Goal: Communication & Community: Answer question/provide support

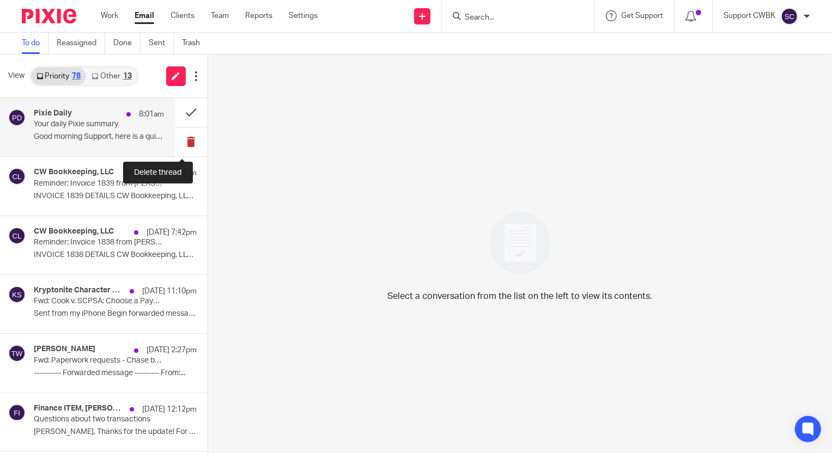
click at [180, 141] on button at bounding box center [191, 142] width 33 height 29
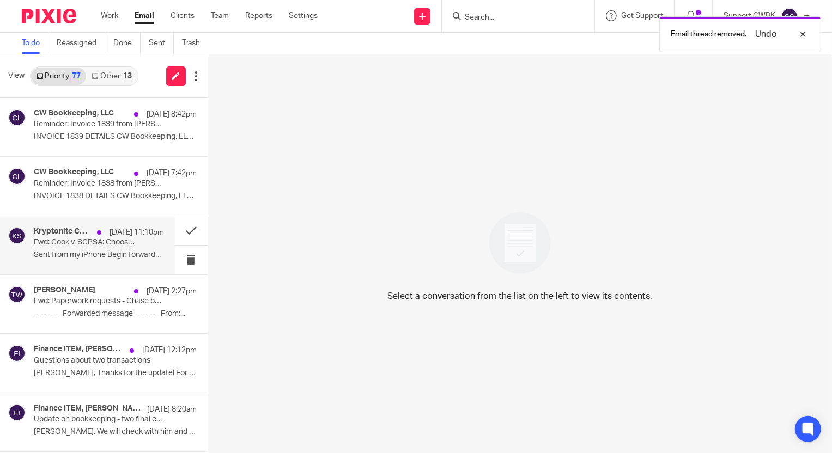
click at [66, 254] on p "Sent from my iPhone Begin forwarded message: ..." at bounding box center [99, 255] width 130 height 9
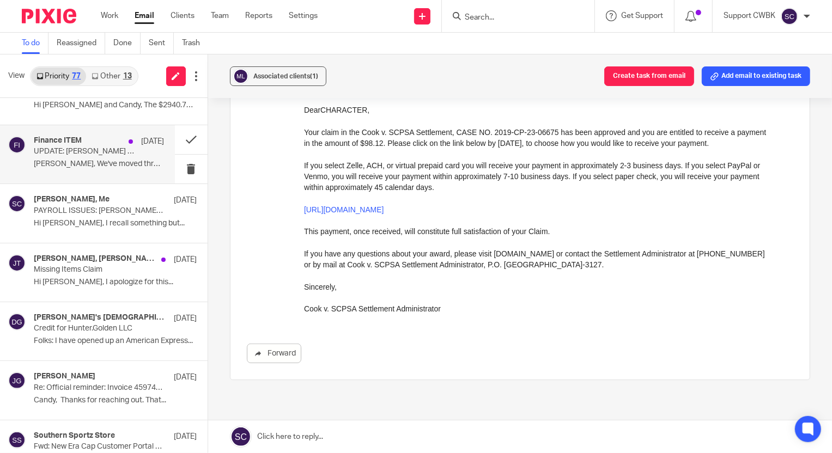
scroll to position [446, 0]
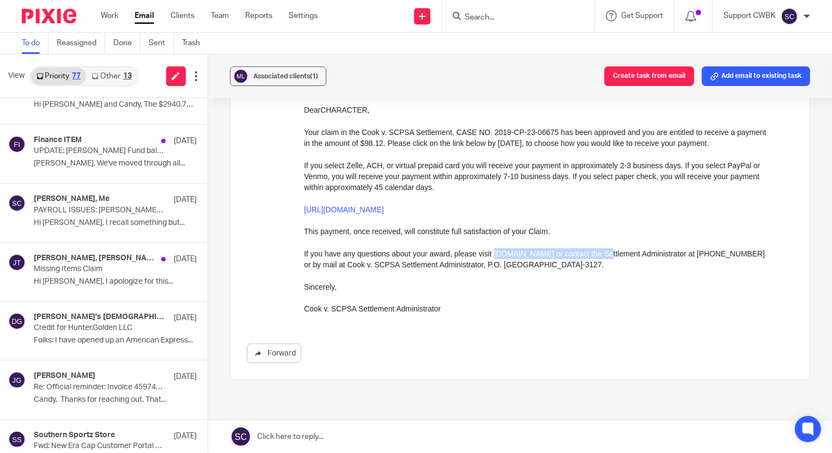
drag, startPoint x: 492, startPoint y: 253, endPoint x: 610, endPoint y: 257, distance: 118.3
click at [610, 257] on p "If you have any questions about your award, please visit [DOMAIN_NAME] or conta…" at bounding box center [538, 259] width 468 height 22
copy p "[DOMAIN_NAME]"
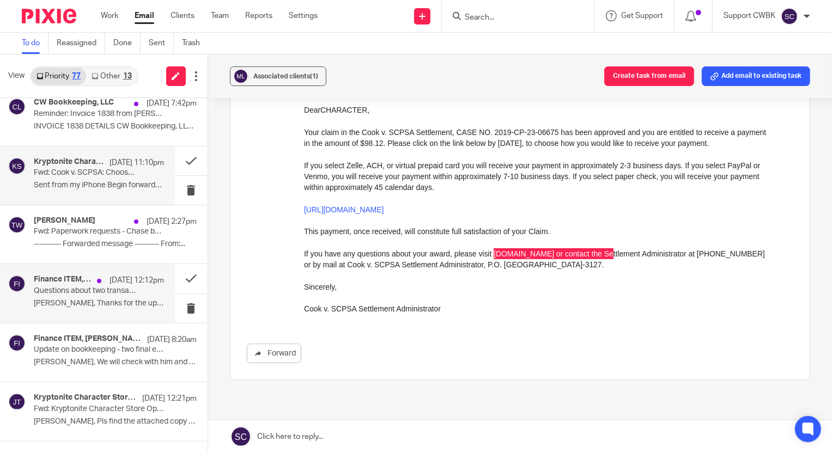
scroll to position [0, 0]
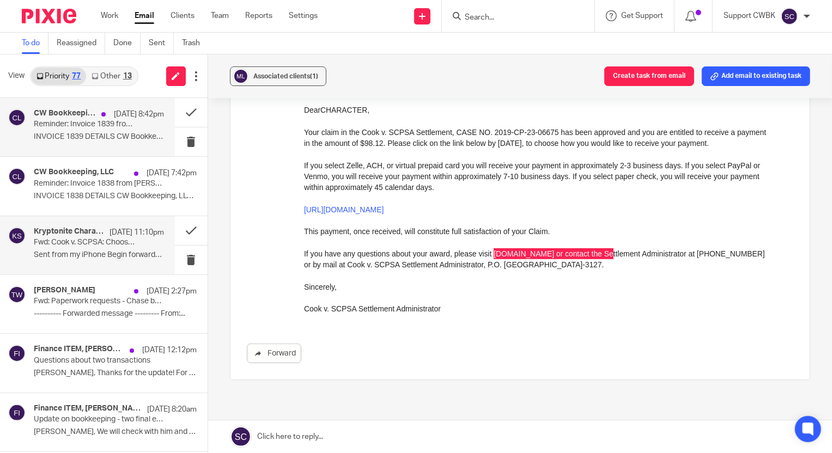
click at [56, 128] on p "Reminder: Invoice 1839 from [PERSON_NAME] Bookkeeping" at bounding box center [86, 124] width 104 height 9
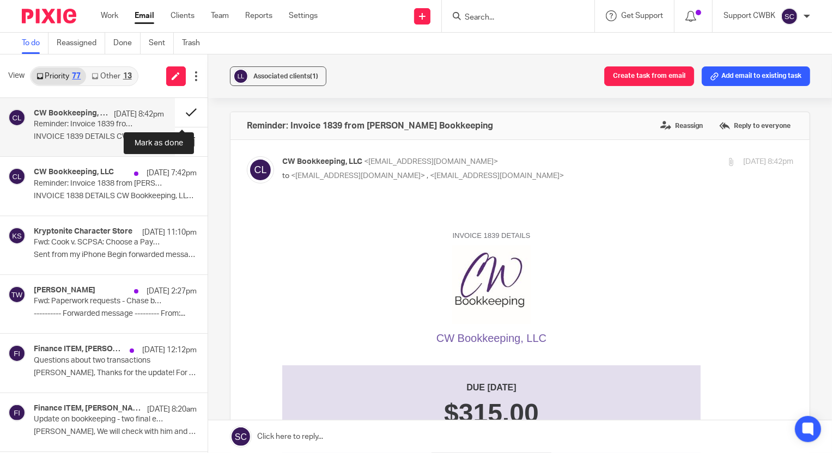
click at [181, 112] on button at bounding box center [191, 112] width 33 height 29
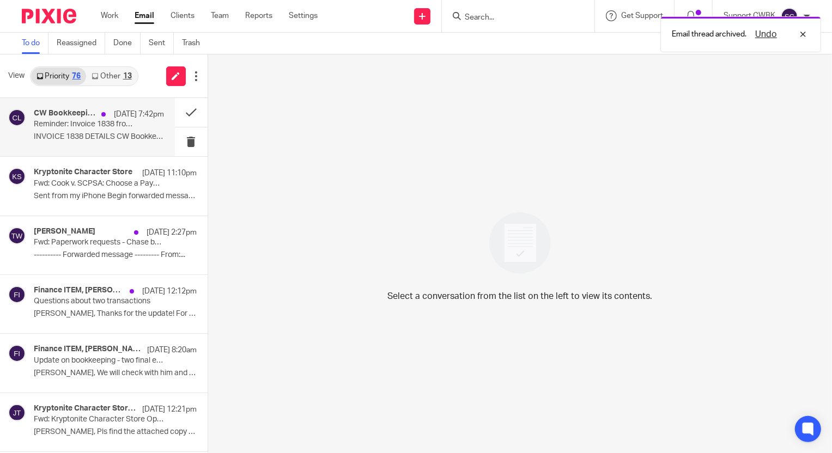
click at [54, 134] on p "INVOICE 1838 DETAILS CW Bookkeeping, LLC ..." at bounding box center [99, 136] width 130 height 9
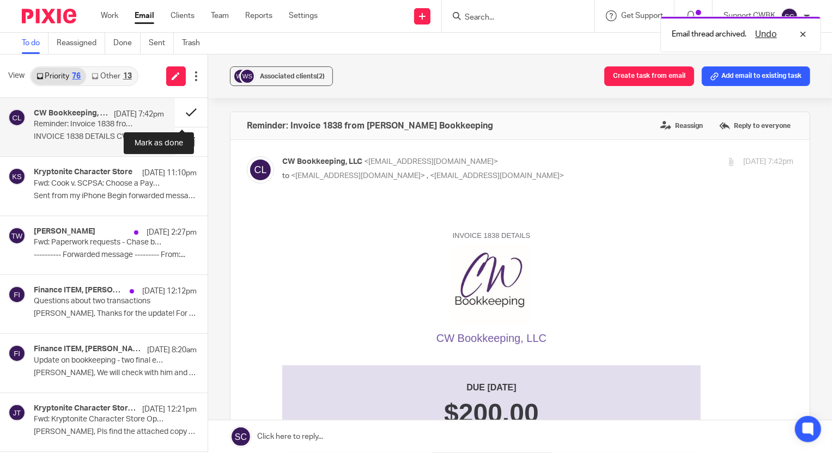
click at [180, 113] on button at bounding box center [191, 112] width 33 height 29
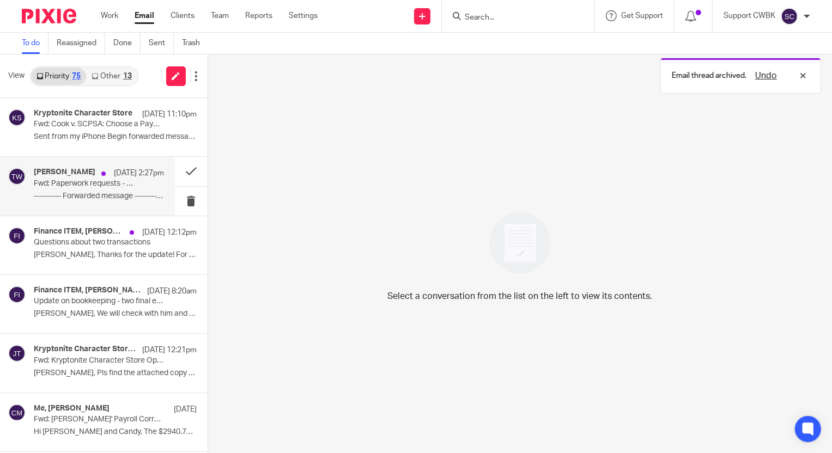
click at [64, 189] on div "[PERSON_NAME] [DATE] 2:27pm Fwd: Paperwork requests - Chase bank acct ---------…" at bounding box center [99, 186] width 130 height 37
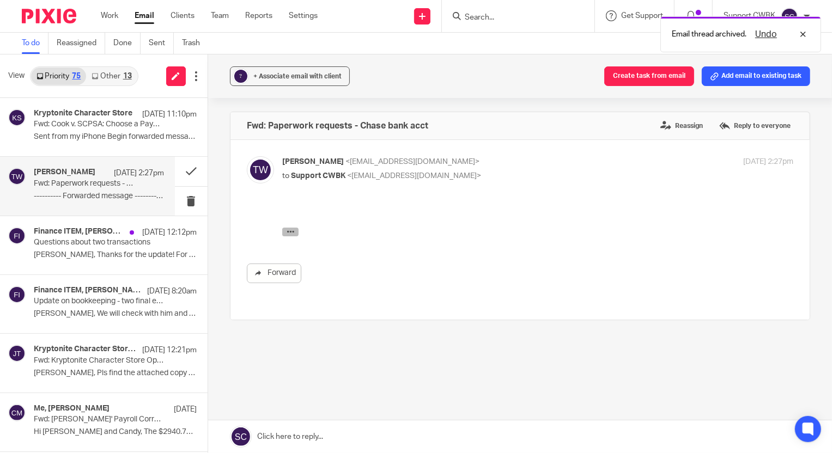
click at [291, 231] on icon "button" at bounding box center [290, 231] width 8 height 8
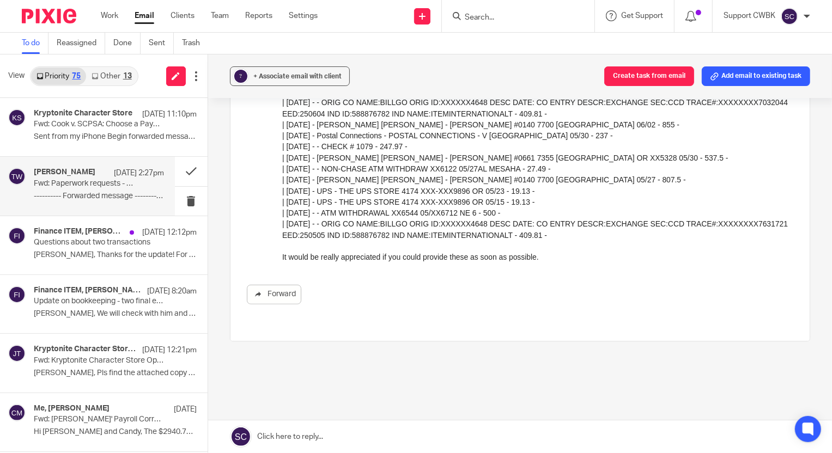
scroll to position [396, 0]
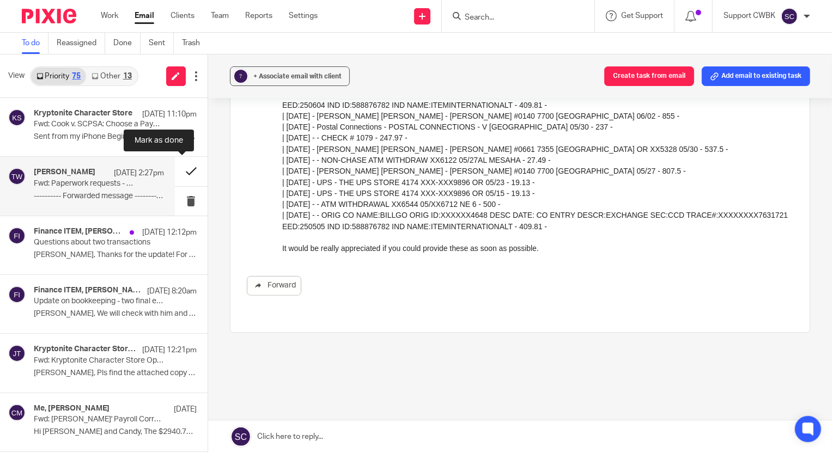
click at [180, 174] on button at bounding box center [191, 171] width 33 height 29
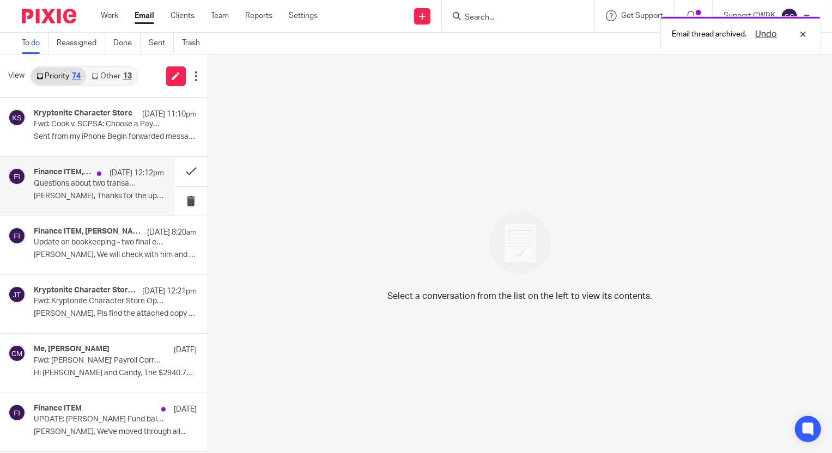
click at [58, 195] on p "[PERSON_NAME], Thanks for the update! For now,..." at bounding box center [99, 196] width 130 height 9
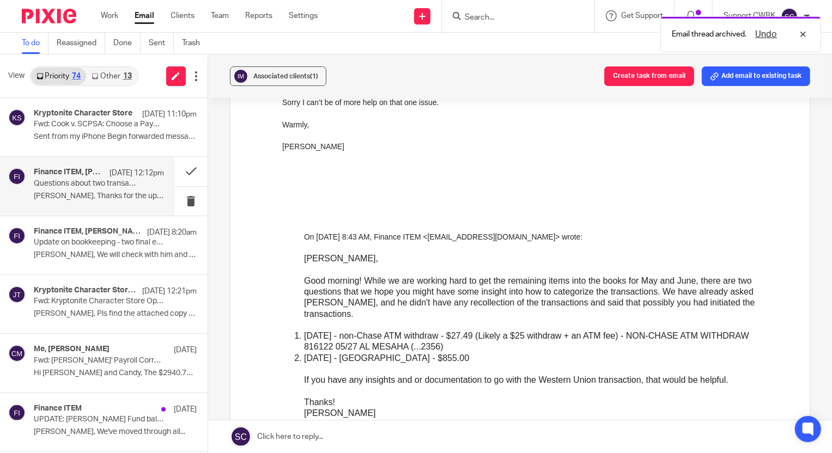
scroll to position [495, 0]
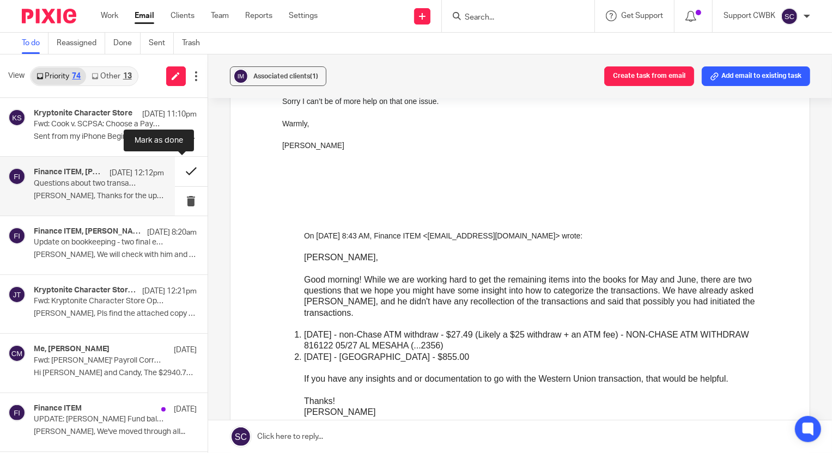
click at [179, 172] on button at bounding box center [191, 171] width 33 height 29
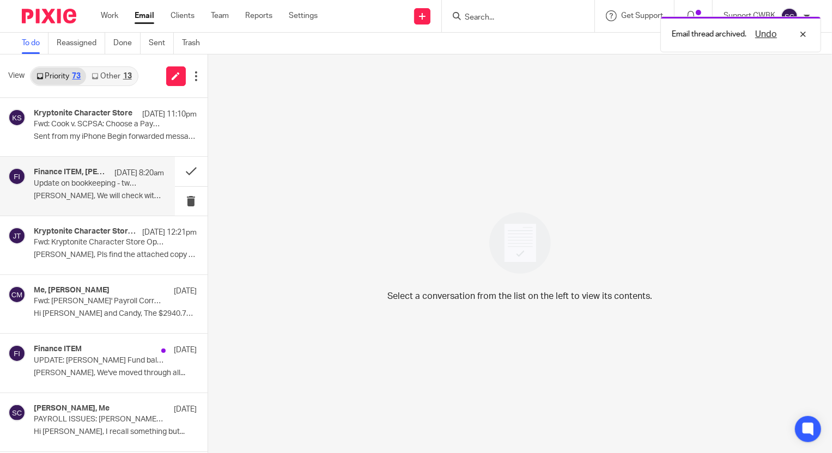
click at [69, 184] on p "Update on bookkeeping - two final expenses (for now)" at bounding box center [86, 183] width 104 height 9
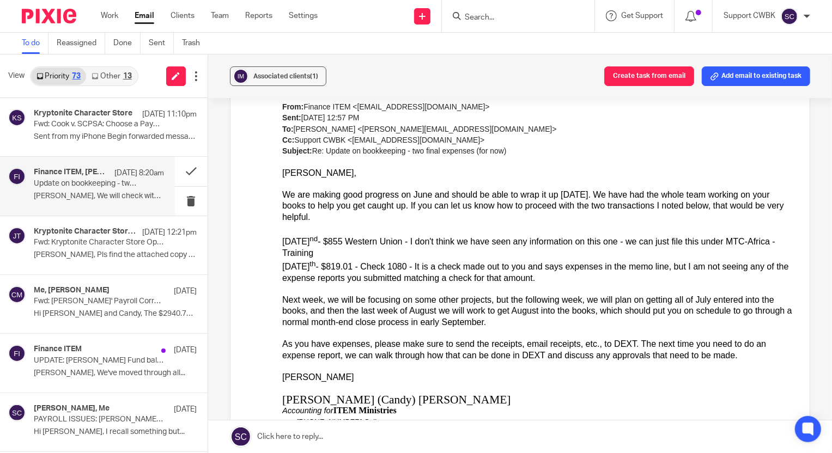
scroll to position [1090, 0]
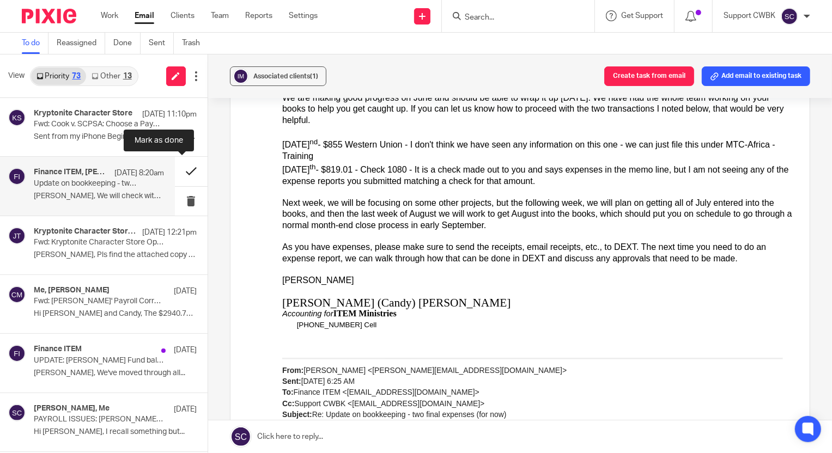
click at [180, 173] on button at bounding box center [191, 171] width 33 height 29
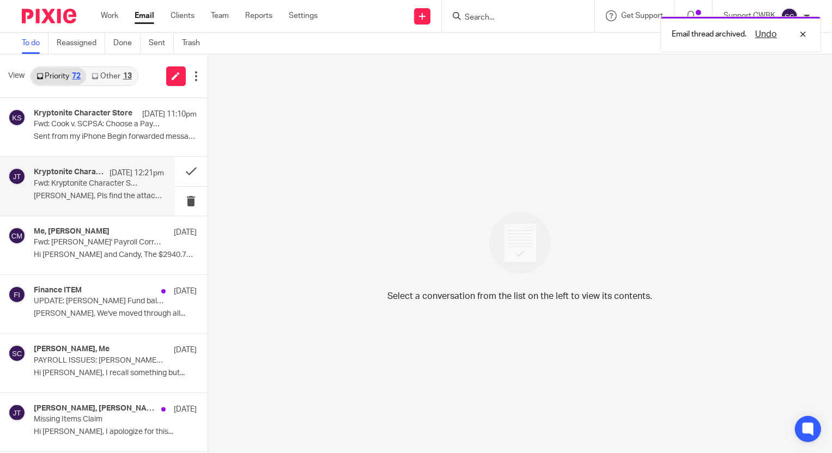
click at [94, 187] on p "Fwd: Kryptonite Character Store Open Order" at bounding box center [86, 183] width 104 height 9
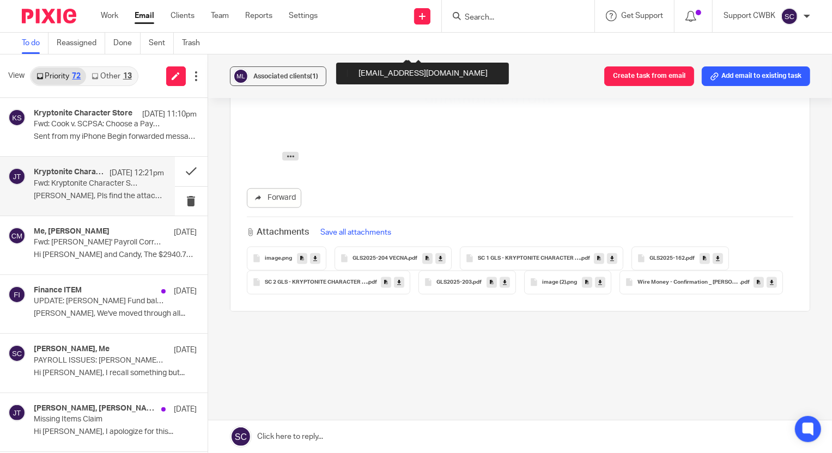
scroll to position [947, 0]
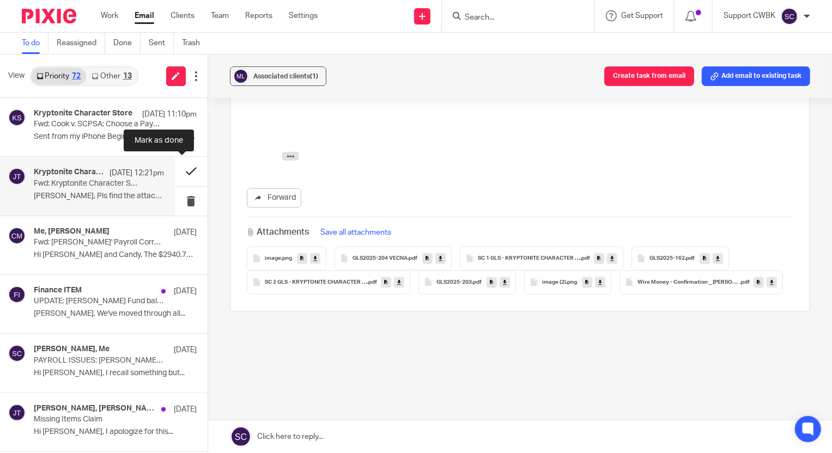
click at [180, 173] on button at bounding box center [191, 171] width 33 height 29
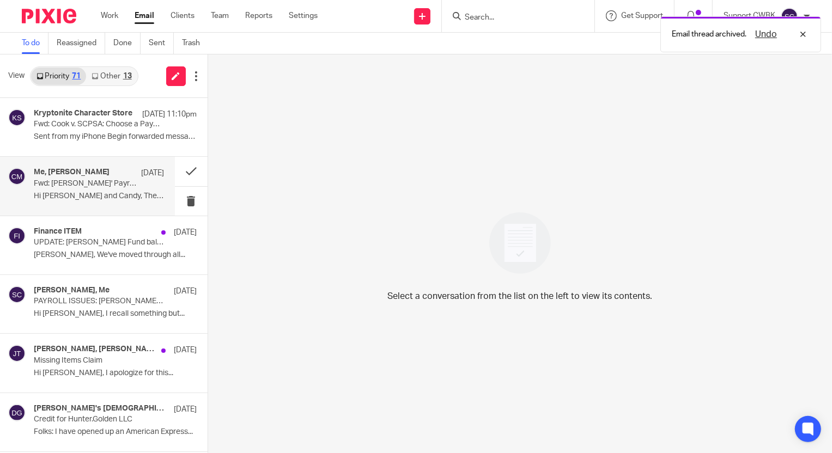
click at [87, 196] on p "Hi [PERSON_NAME] and Candy, The $2940.78 was for..." at bounding box center [99, 196] width 130 height 9
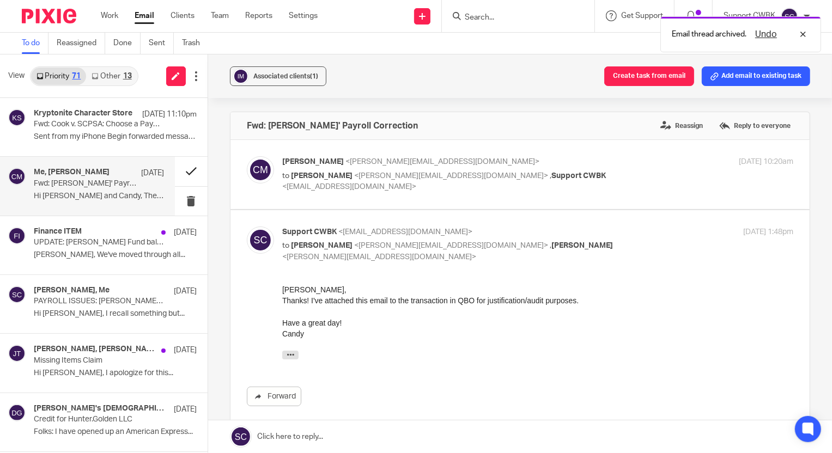
scroll to position [0, 0]
click at [179, 172] on button at bounding box center [191, 171] width 33 height 29
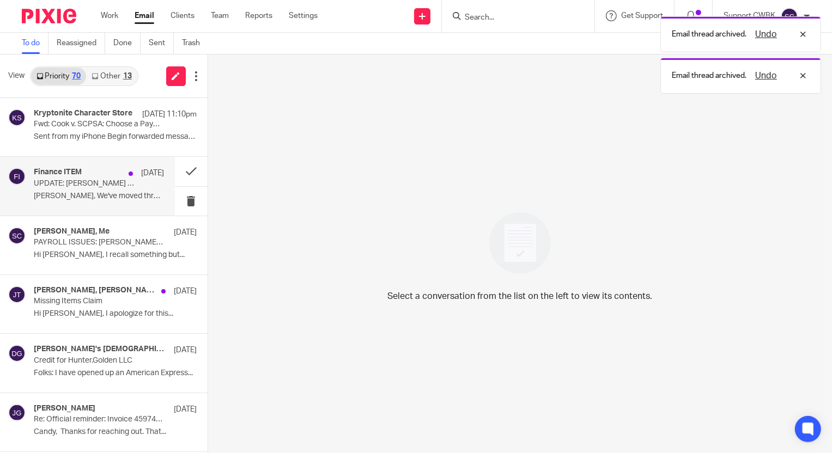
click at [89, 190] on div "Finance ITEM [DATE] UPDATE: [PERSON_NAME] Fund balance (estimated through [DATE…" at bounding box center [99, 186] width 130 height 37
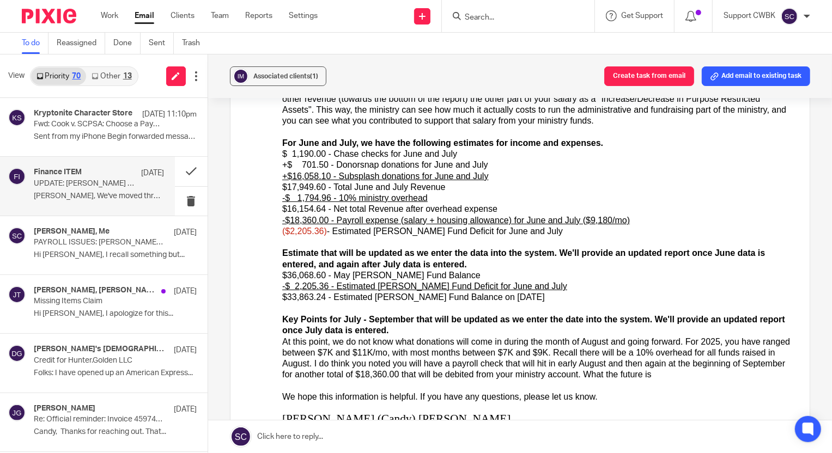
scroll to position [247, 0]
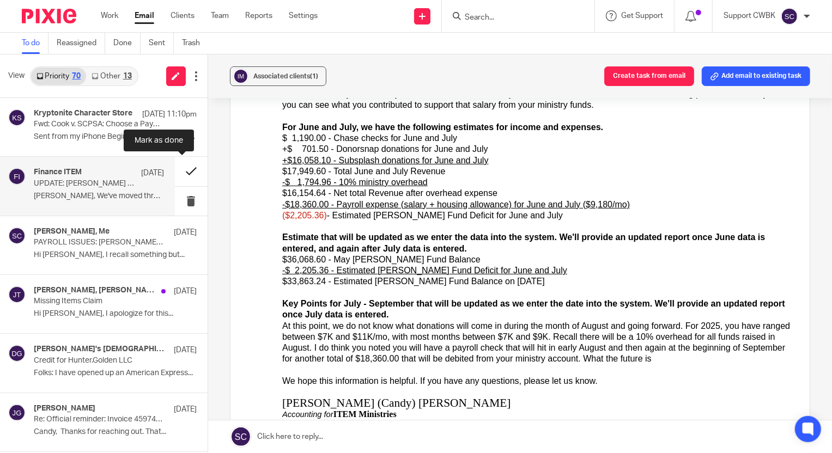
click at [180, 173] on button at bounding box center [191, 171] width 33 height 29
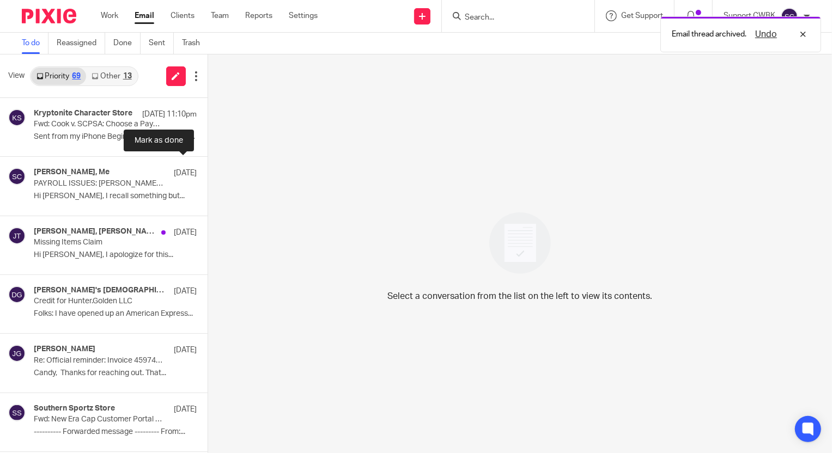
click at [208, 173] on button at bounding box center [212, 171] width 9 height 29
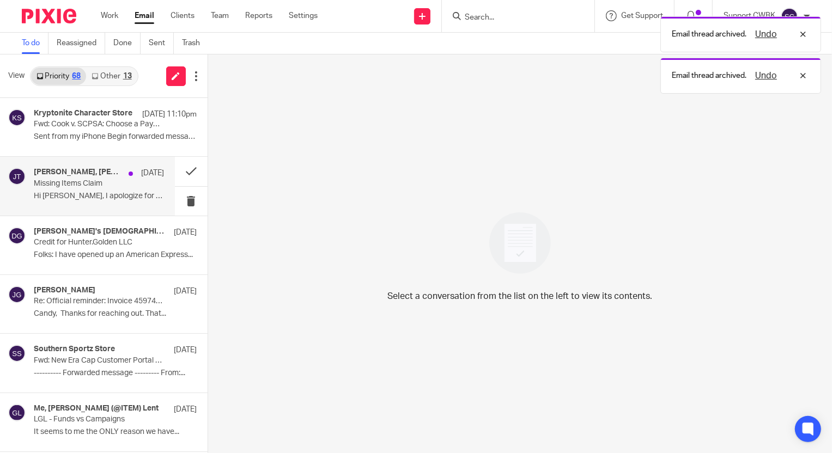
click at [90, 189] on div "[PERSON_NAME], [PERSON_NAME] [DATE] Missing Items Claim Hi [PERSON_NAME], I apo…" at bounding box center [99, 186] width 130 height 37
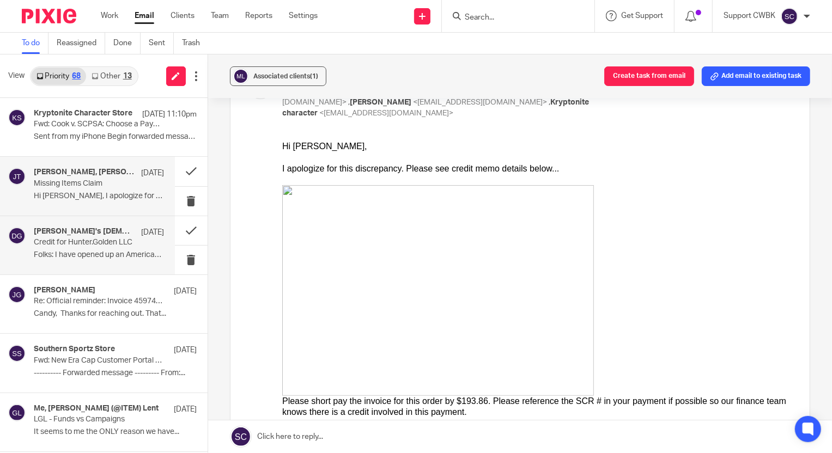
click at [82, 251] on p "Folks: I have opened up an American Express..." at bounding box center [99, 255] width 130 height 9
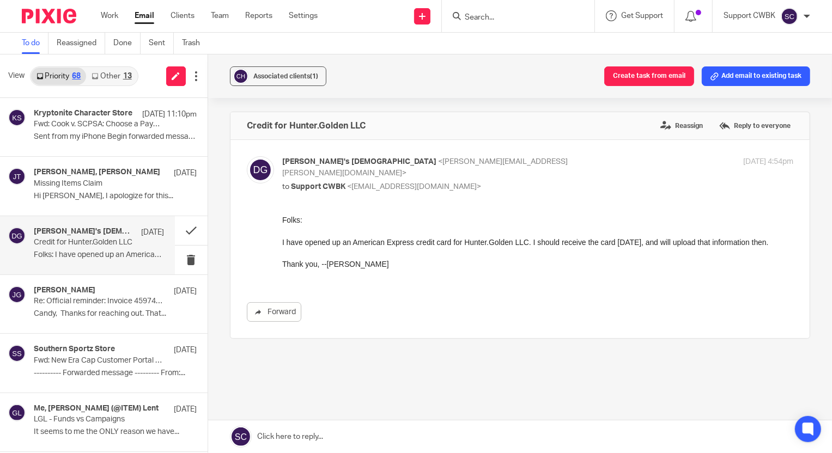
scroll to position [0, 0]
click at [283, 438] on link at bounding box center [520, 437] width 624 height 33
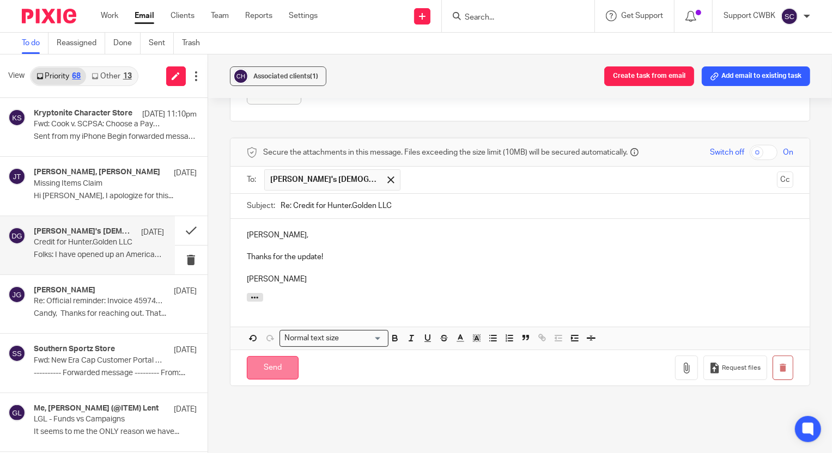
click at [261, 365] on input "Send" at bounding box center [273, 367] width 52 height 23
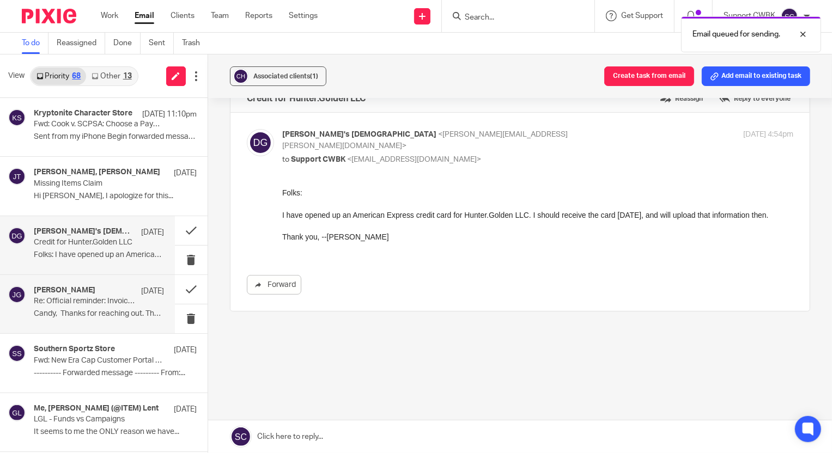
click at [90, 298] on p "Re: Official reminder: Invoice 459740 payment is due" at bounding box center [86, 301] width 104 height 9
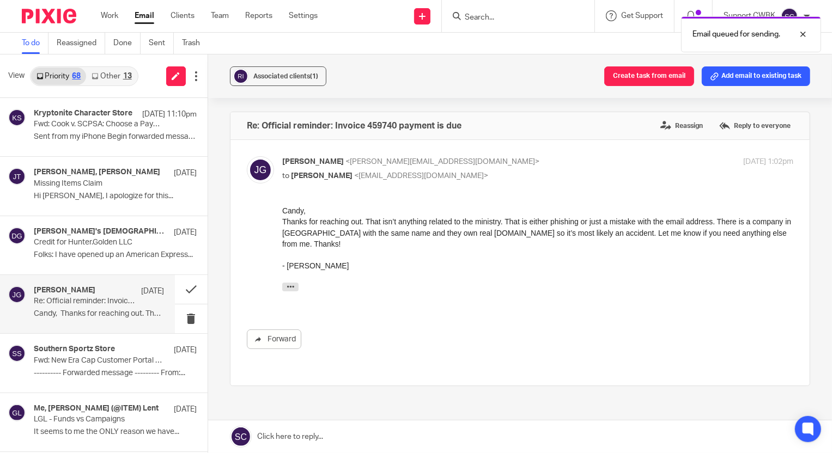
scroll to position [0, 0]
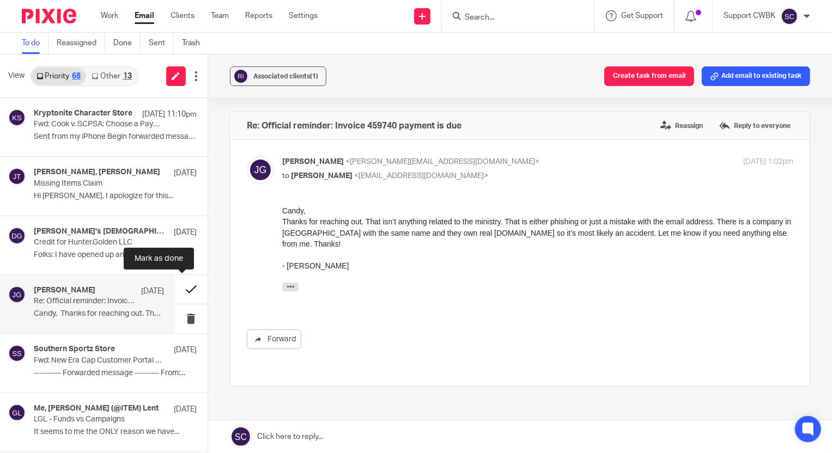
click at [177, 289] on button at bounding box center [191, 289] width 33 height 29
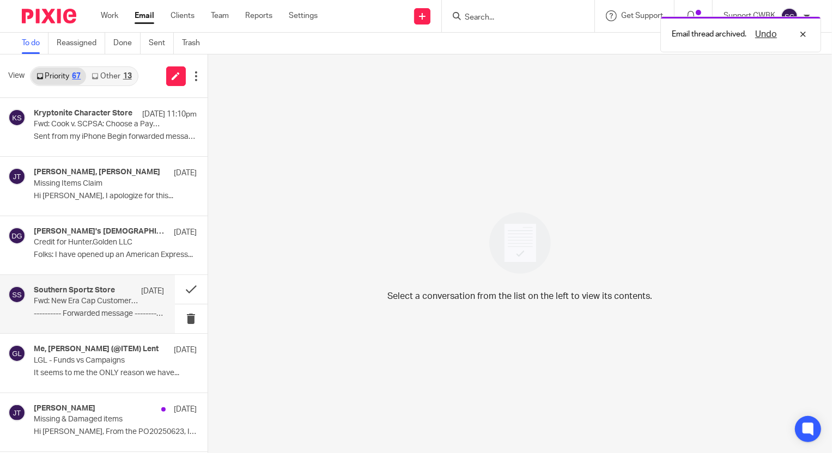
click at [65, 313] on p "---------- Forwarded message --------- From:..." at bounding box center [99, 314] width 130 height 9
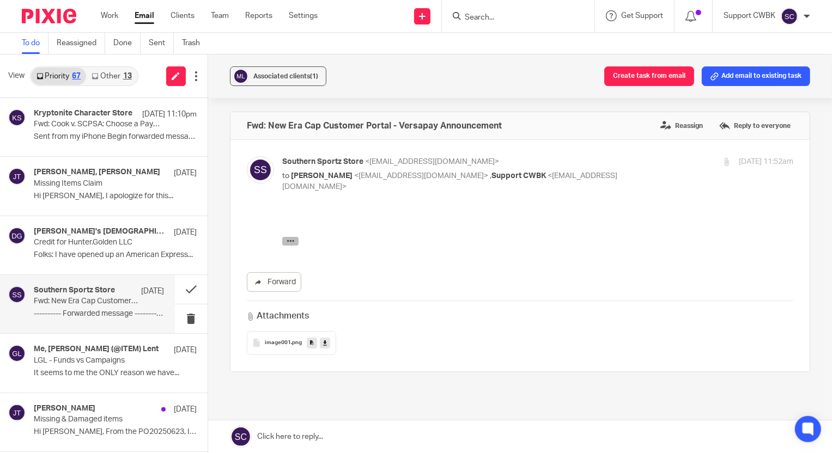
click at [289, 241] on icon "button" at bounding box center [290, 241] width 8 height 8
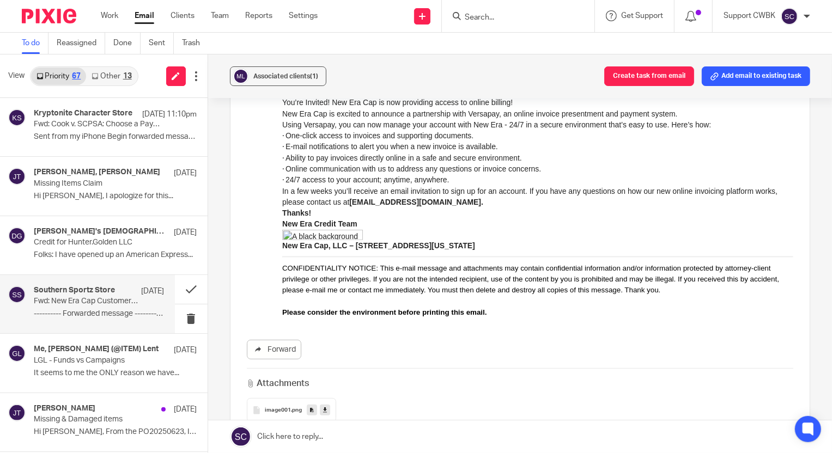
scroll to position [247, 0]
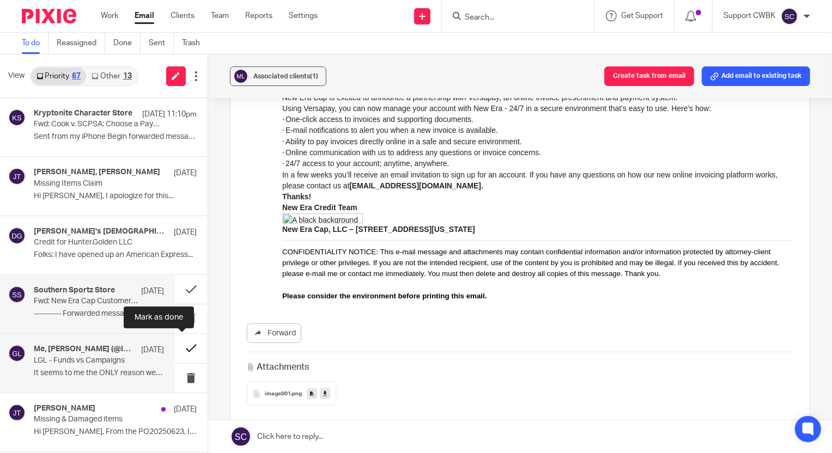
click at [180, 349] on button at bounding box center [191, 348] width 33 height 29
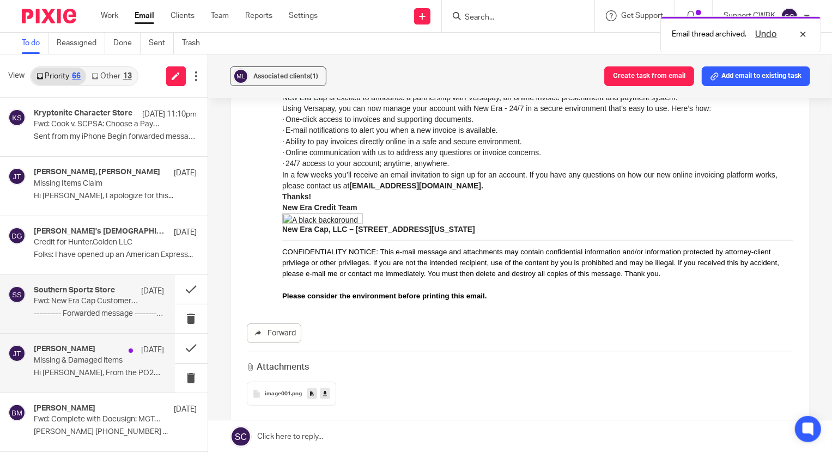
click at [62, 370] on p "Hi [PERSON_NAME], From the PO20250623, Invoice..." at bounding box center [99, 373] width 130 height 9
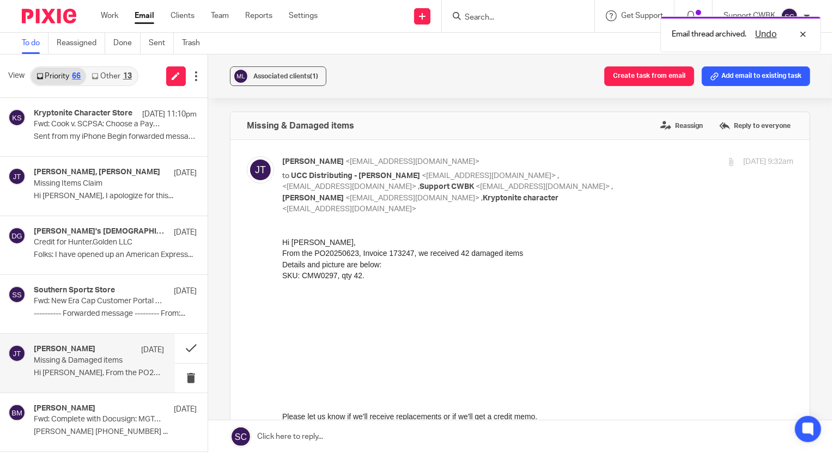
scroll to position [0, 0]
click at [104, 76] on link "Other 13" at bounding box center [111, 76] width 51 height 17
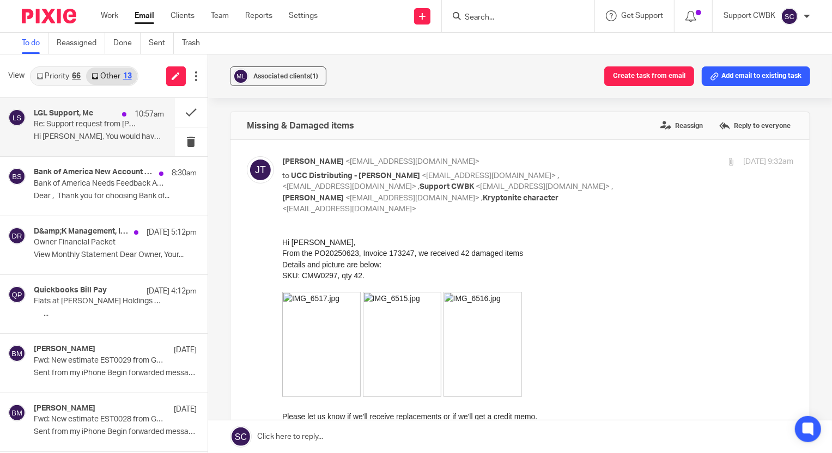
click at [55, 133] on p "Hi [PERSON_NAME], You would have to choose one of..." at bounding box center [99, 136] width 130 height 9
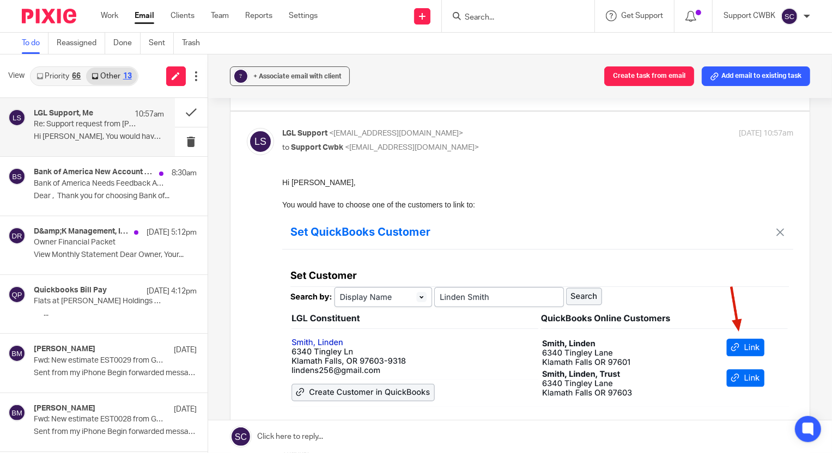
scroll to position [247, 0]
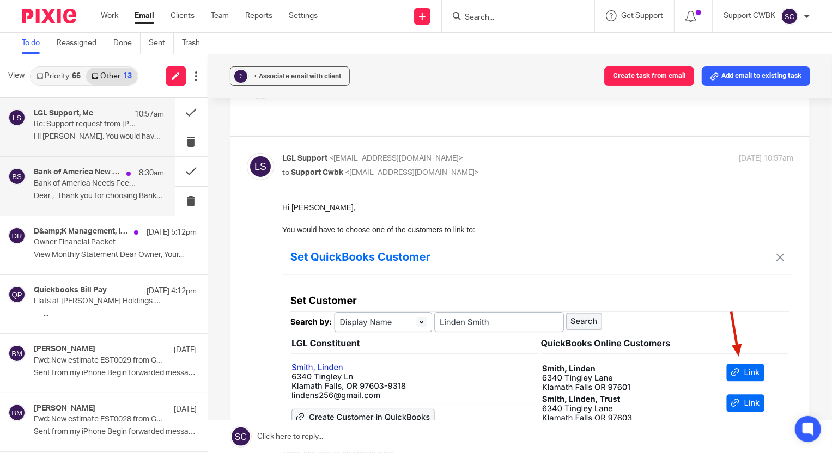
click at [69, 187] on p "Bank of America Needs Feedback About Your New Account" at bounding box center [86, 183] width 104 height 9
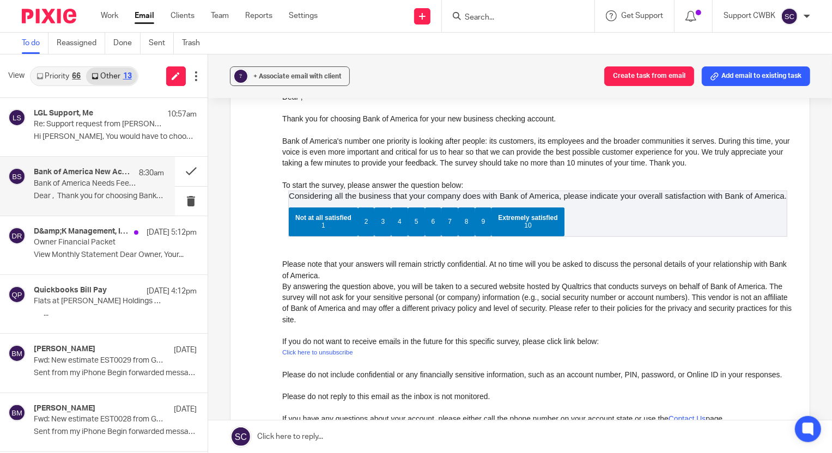
scroll to position [148, 0]
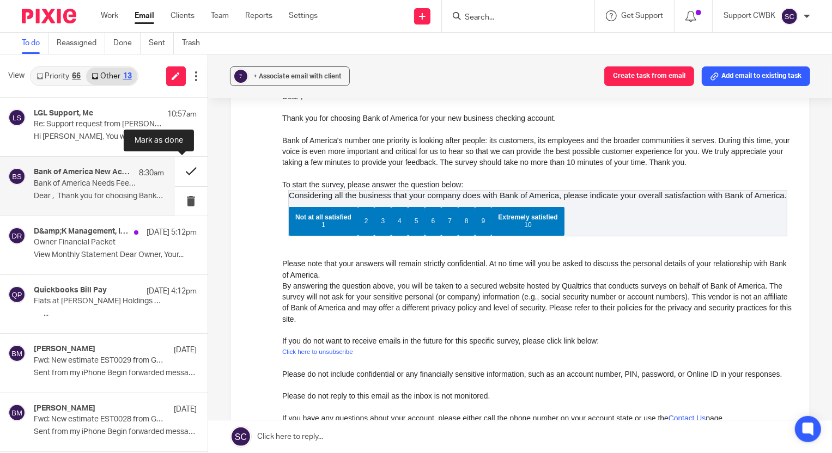
click at [180, 172] on button at bounding box center [191, 171] width 33 height 29
